Goal: Task Accomplishment & Management: Manage account settings

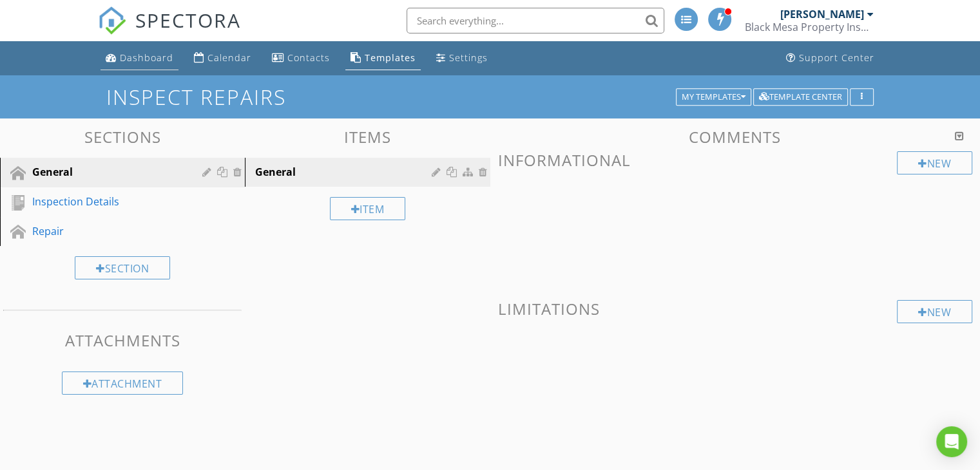
click at [147, 57] on div "Dashboard" at bounding box center [146, 58] width 53 height 12
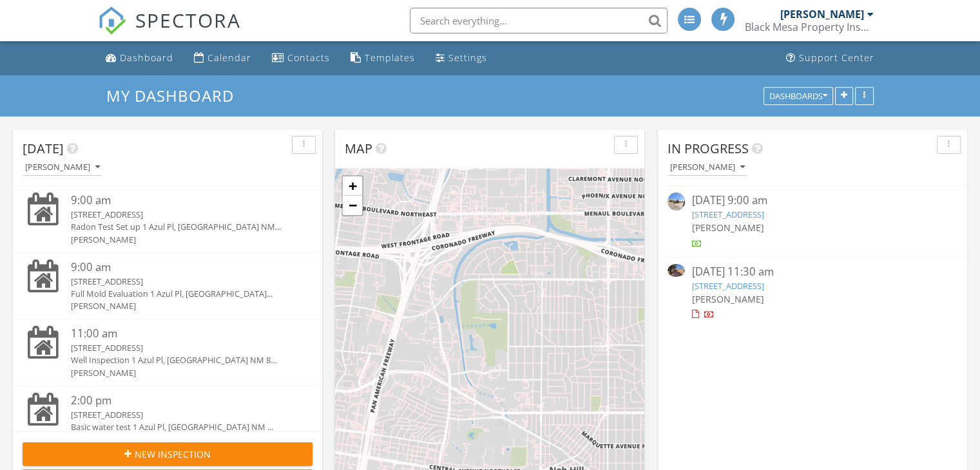
scroll to position [6, 6]
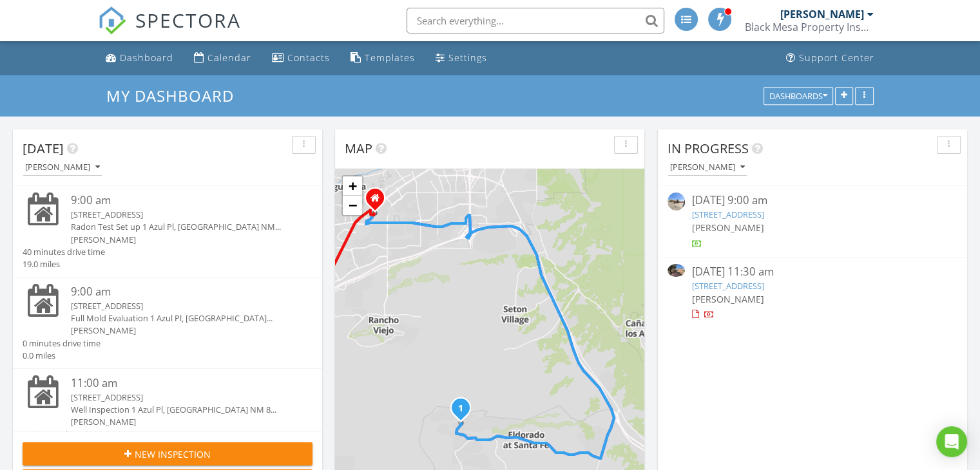
click at [756, 287] on link "1420 Old Pecos Trail, Santa Fe, NM 87505" at bounding box center [727, 286] width 72 height 12
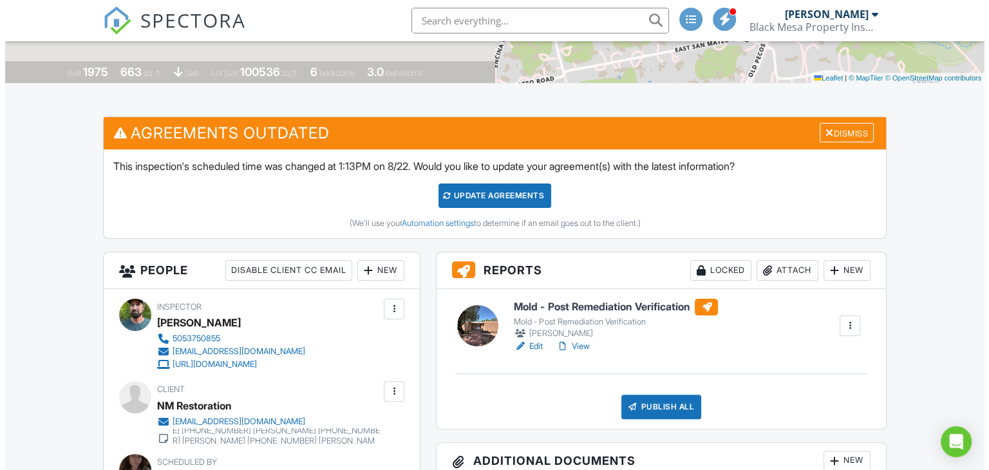
scroll to position [387, 0]
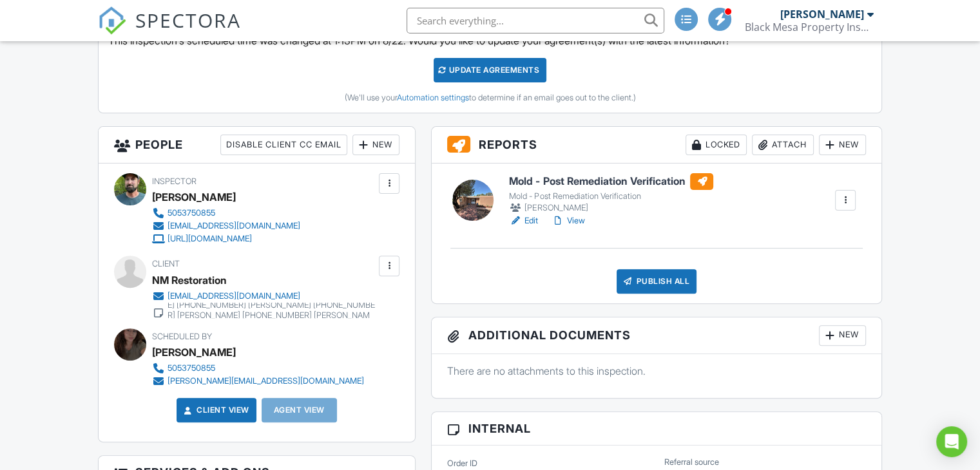
click at [783, 145] on div "Attach" at bounding box center [783, 145] width 62 height 21
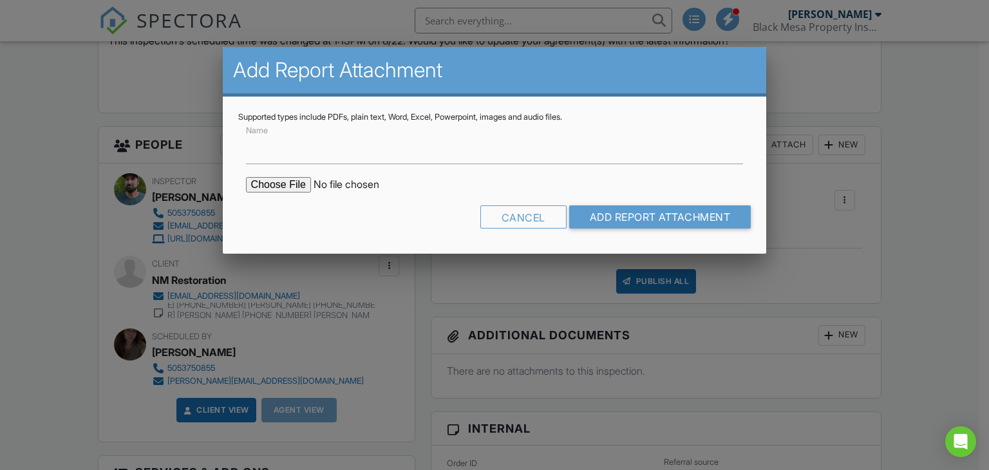
click at [263, 191] on input "file" at bounding box center [355, 184] width 219 height 15
type input "C:\fakepath\COC Rios PRT 1420 OPT #2.pdf"
click at [632, 205] on input "Add Report Attachment" at bounding box center [660, 216] width 182 height 23
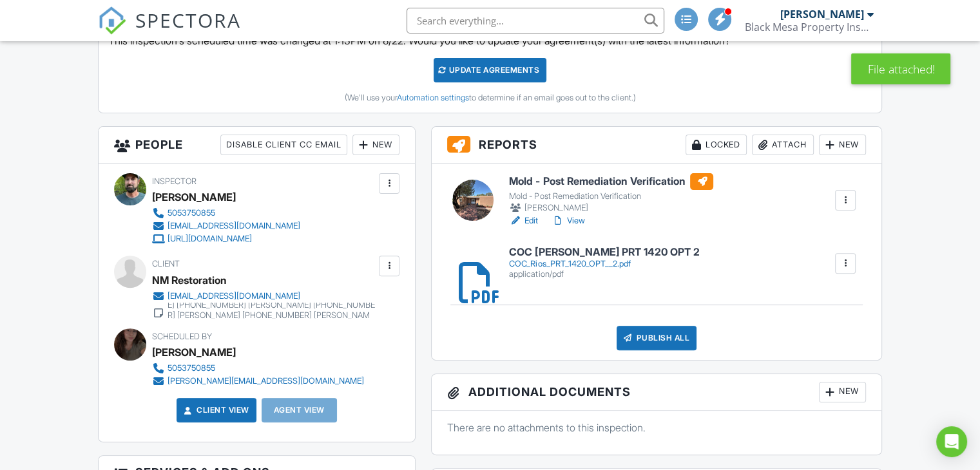
click at [770, 148] on div "Attach" at bounding box center [783, 145] width 62 height 21
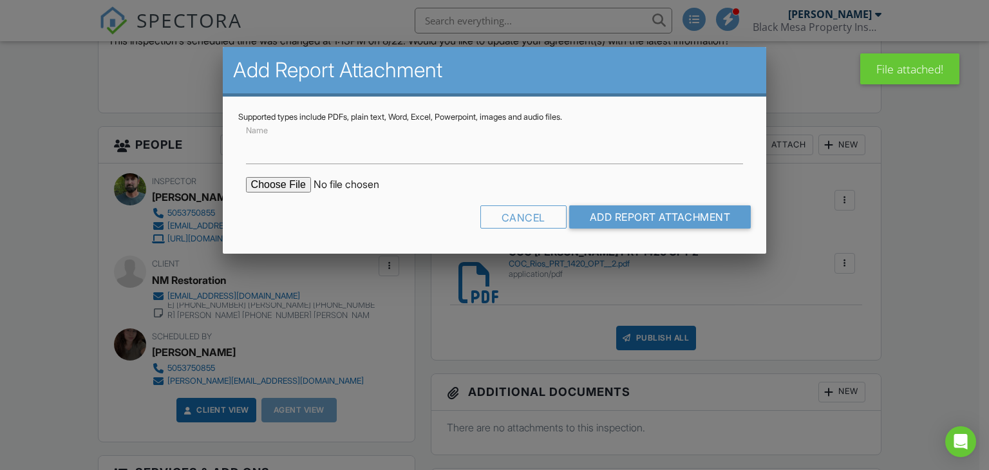
click at [287, 184] on input "file" at bounding box center [355, 184] width 219 height 15
type input "C:\fakepath\Hayes Lab Results Rios PRT 1420 OPT #2.pdf"
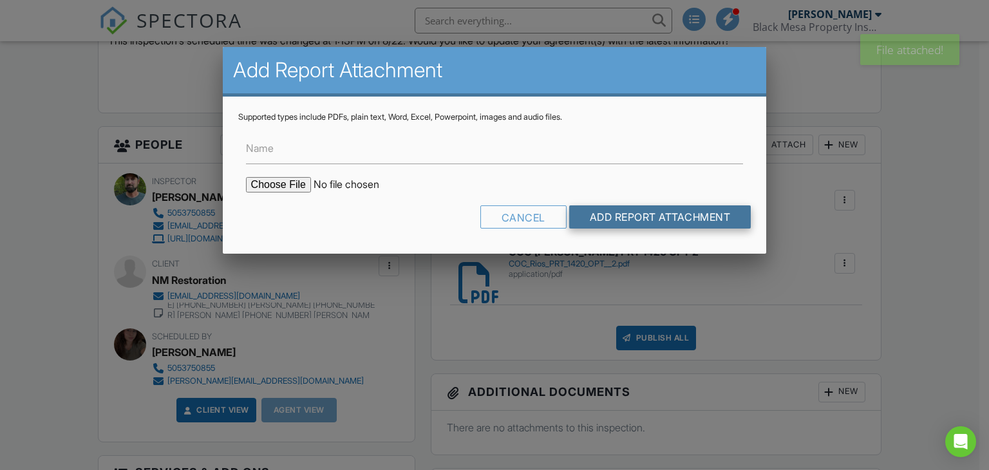
click at [652, 210] on input "Add Report Attachment" at bounding box center [660, 216] width 182 height 23
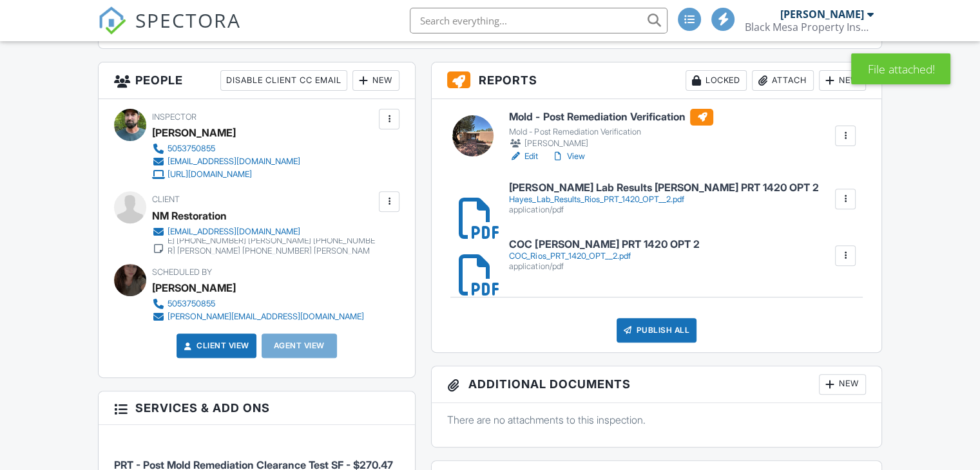
click at [526, 154] on link "Edit" at bounding box center [523, 156] width 29 height 13
